Goal: Task Accomplishment & Management: Manage account settings

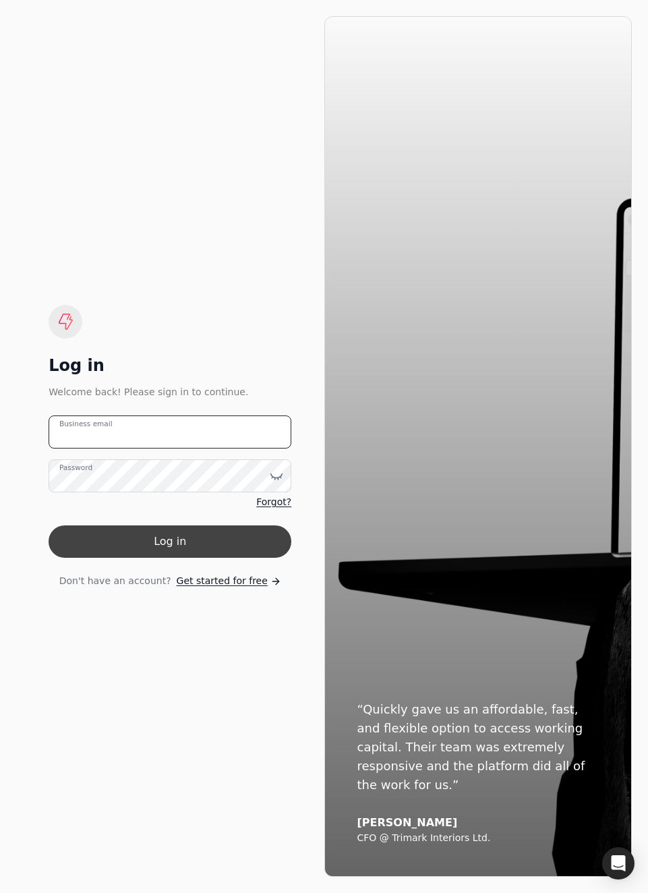
type email "[EMAIL_ADDRESS][DOMAIN_NAME]"
click at [121, 537] on button "Log in" at bounding box center [170, 541] width 243 height 32
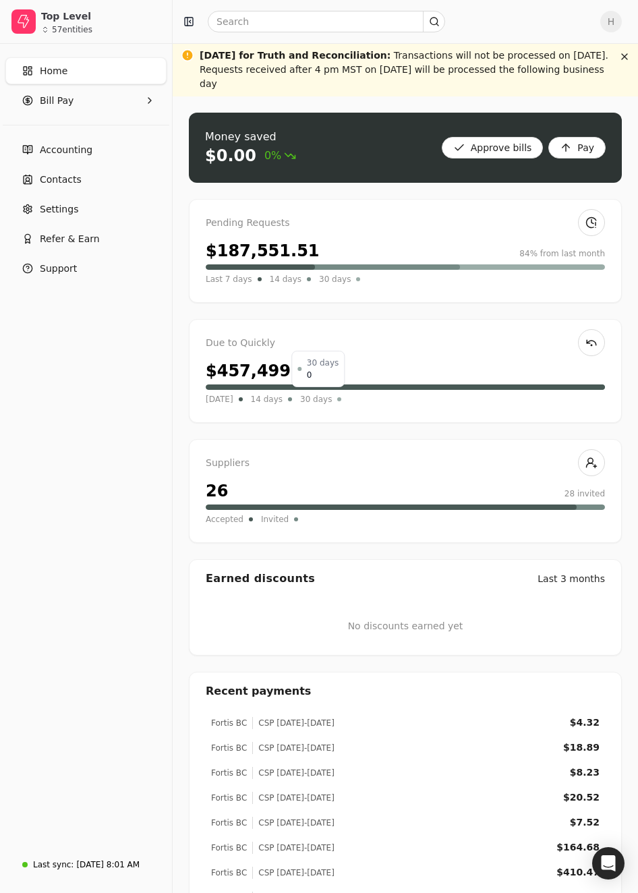
click at [314, 392] on span "30 days" at bounding box center [316, 398] width 32 height 13
click at [270, 392] on span "14 days" at bounding box center [267, 398] width 32 height 13
click at [209, 392] on span "[DATE]" at bounding box center [220, 398] width 28 height 13
click at [224, 392] on span "[DATE]" at bounding box center [220, 398] width 28 height 13
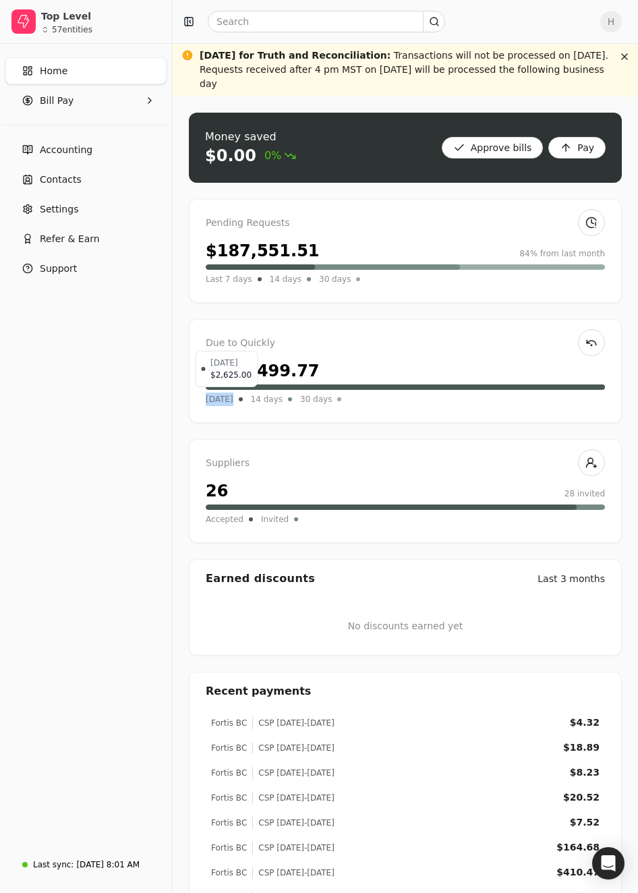
click at [224, 392] on span "[DATE]" at bounding box center [220, 398] width 28 height 13
drag, startPoint x: 224, startPoint y: 384, endPoint x: 226, endPoint y: 361, distance: 23.7
click at [226, 361] on div "$457,499.77" at bounding box center [263, 371] width 114 height 24
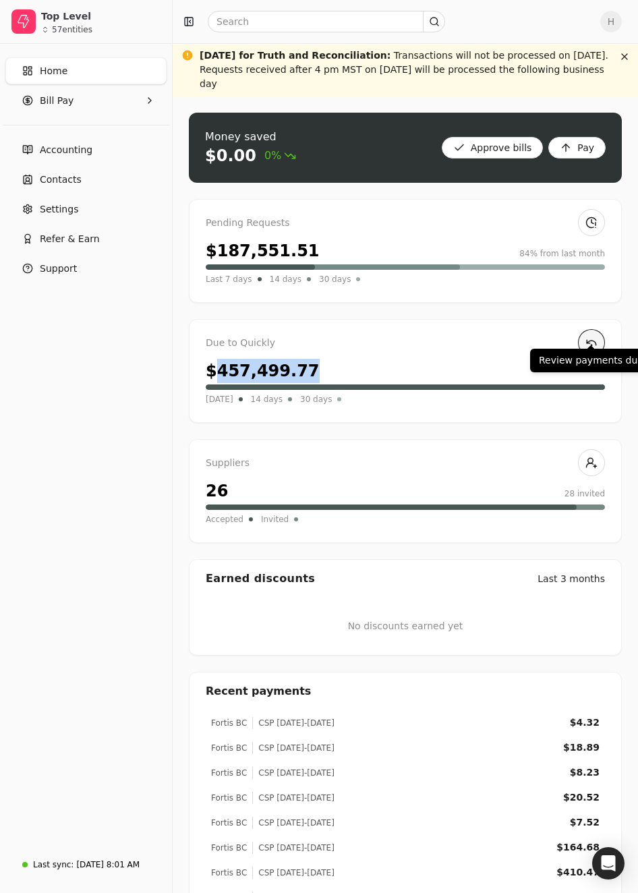
click at [599, 332] on link at bounding box center [591, 342] width 27 height 27
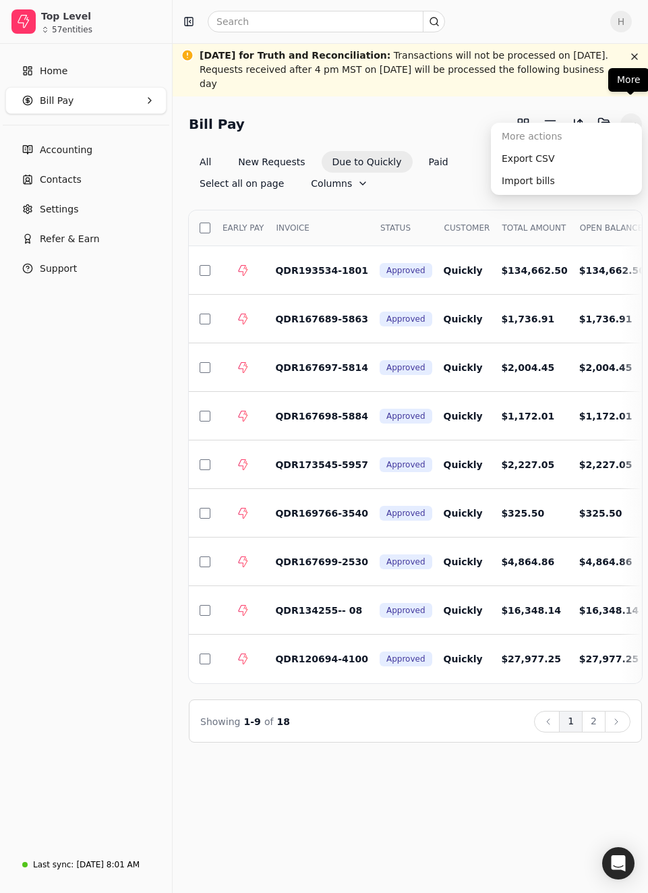
click at [630, 113] on button "More" at bounding box center [631, 124] width 22 height 22
click at [625, 113] on button "More" at bounding box center [631, 124] width 22 height 22
click at [560, 160] on div "Export CSV" at bounding box center [567, 159] width 146 height 22
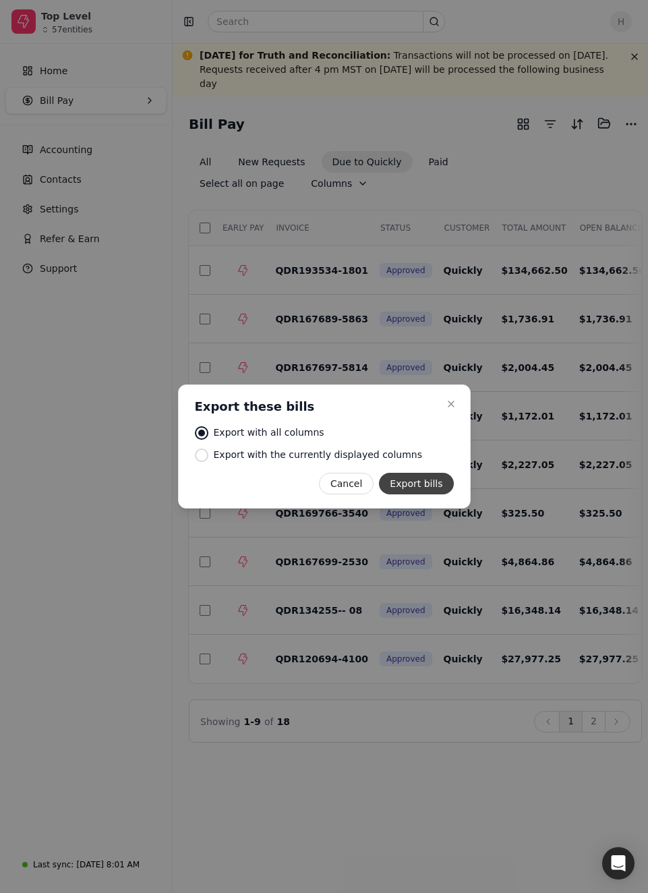
click at [403, 478] on button "Export bills" at bounding box center [416, 484] width 74 height 22
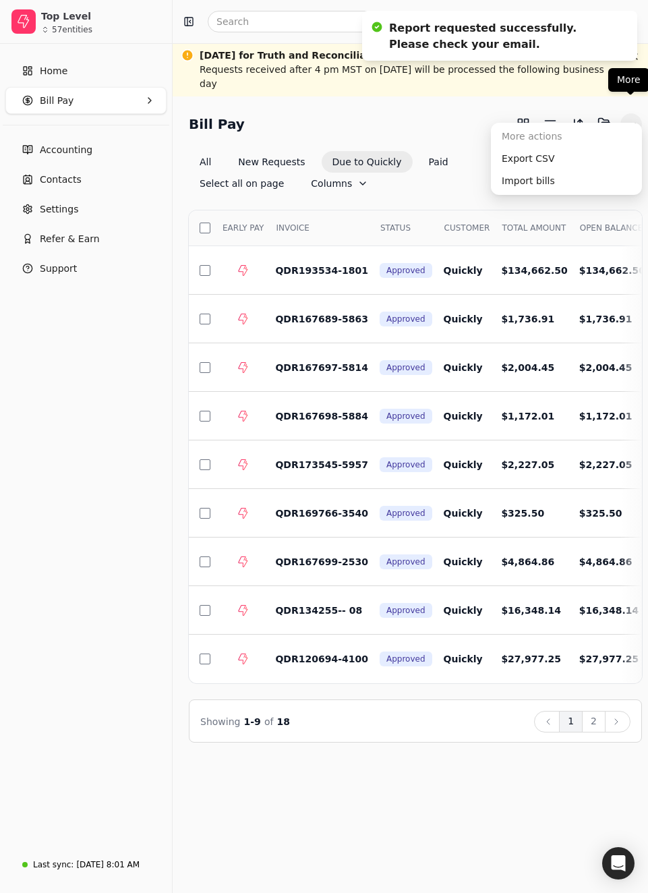
click at [624, 118] on button "More" at bounding box center [631, 124] width 22 height 22
click at [528, 714] on div "Showing 1 - 9 of 18 Back 1 2 Next" at bounding box center [415, 720] width 453 height 43
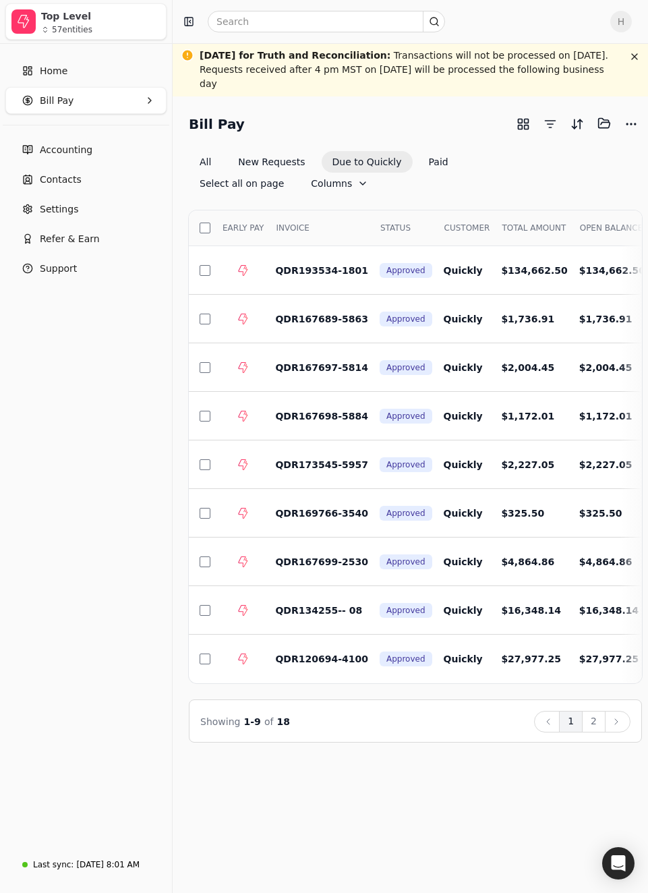
click at [68, 18] on div "Top Level" at bounding box center [100, 15] width 119 height 13
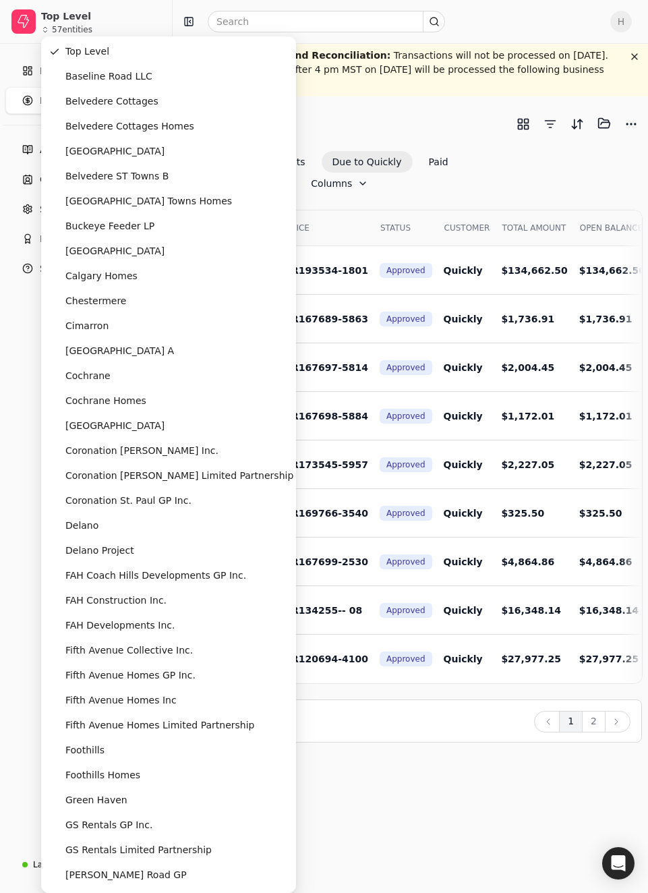
click at [32, 738] on div "Home Bill Pay Accounting Contacts Settings Refer & Earn Support" at bounding box center [86, 445] width 172 height 803
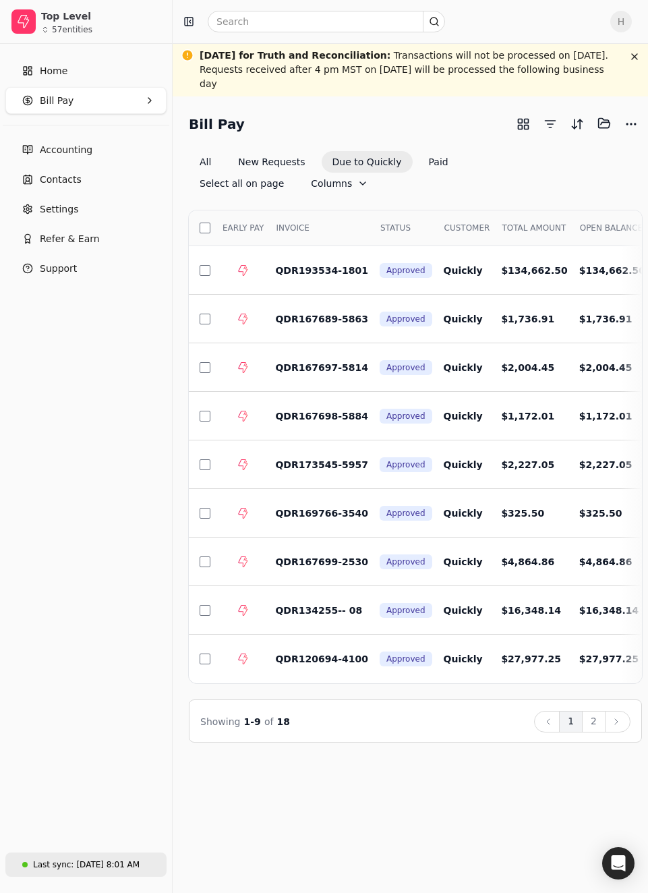
click at [39, 864] on div "Last sync:" at bounding box center [53, 864] width 40 height 12
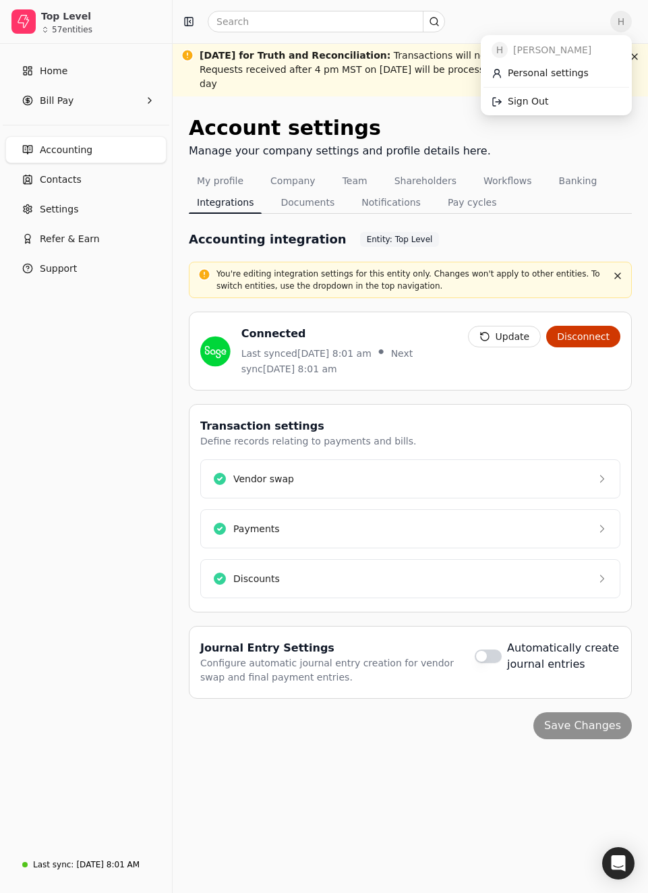
click at [619, 16] on span "H" at bounding box center [621, 22] width 22 height 22
click at [570, 102] on link "Sign Out" at bounding box center [556, 101] width 146 height 22
